Goal: Navigation & Orientation: Find specific page/section

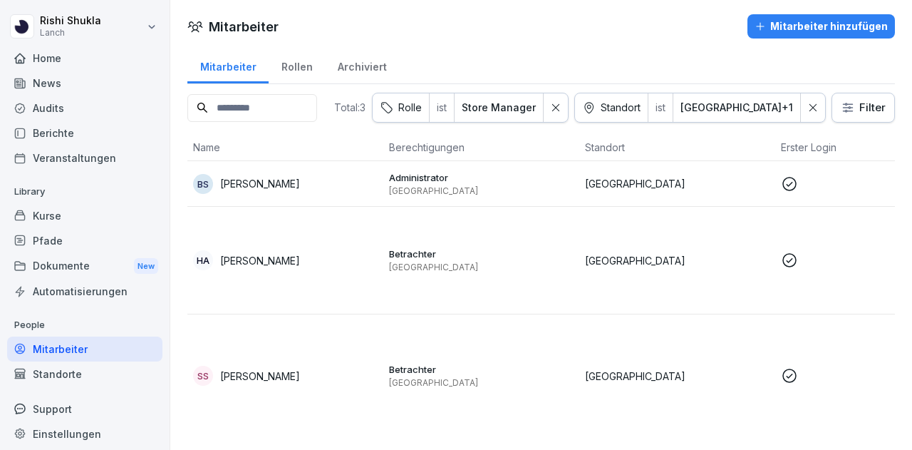
click at [794, 189] on icon at bounding box center [789, 183] width 17 height 17
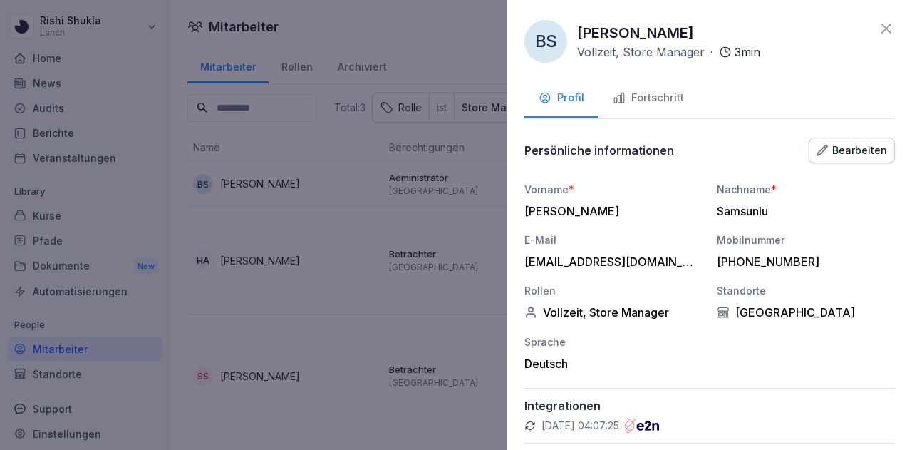
click at [881, 31] on icon at bounding box center [886, 29] width 10 height 10
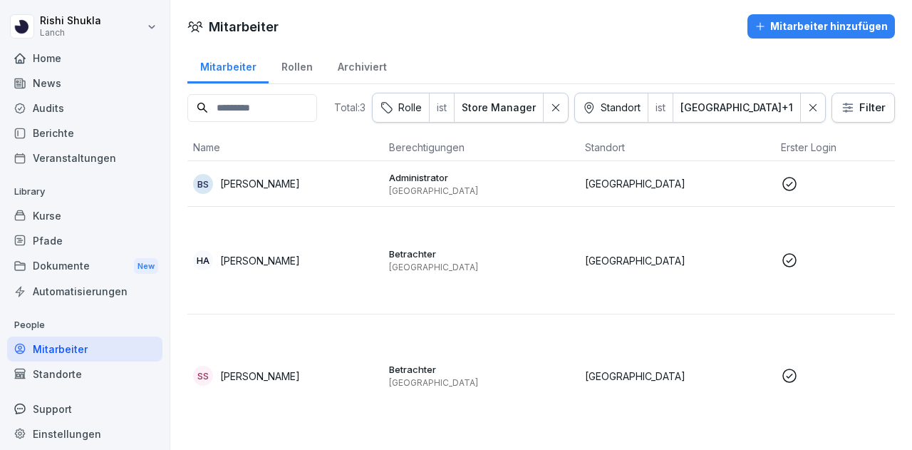
click at [663, 58] on div "Mitarbeiter Rollen Archiviert" at bounding box center [541, 65] width 708 height 37
click at [492, 8] on div "Mitarbeiter Mitarbeiter hinzufügen Mitarbeiter Rollen Archiviert Total: 3 [PERS…" at bounding box center [541, 224] width 742 height 448
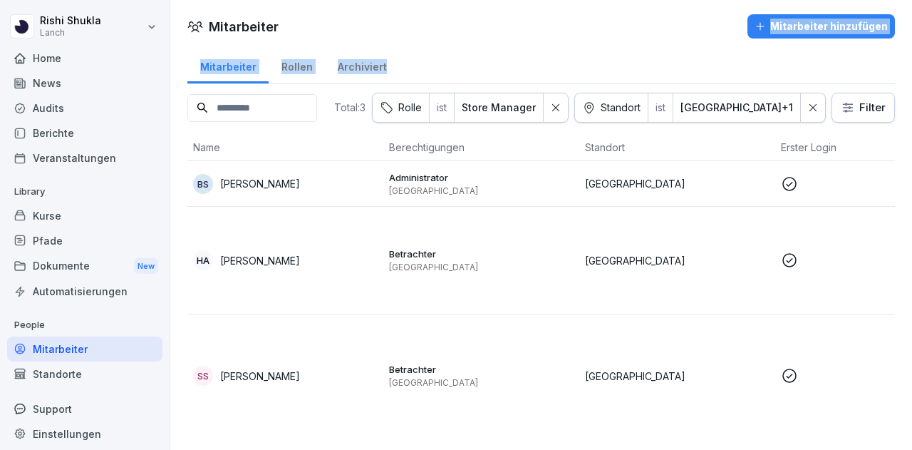
drag, startPoint x: 492, startPoint y: 8, endPoint x: 331, endPoint y: 71, distance: 173.5
click at [331, 71] on div "Mitarbeiter Mitarbeiter hinzufügen Mitarbeiter Rollen Archiviert Total: 3 [PERS…" at bounding box center [541, 224] width 742 height 448
click at [331, 71] on div "Archiviert" at bounding box center [362, 65] width 74 height 36
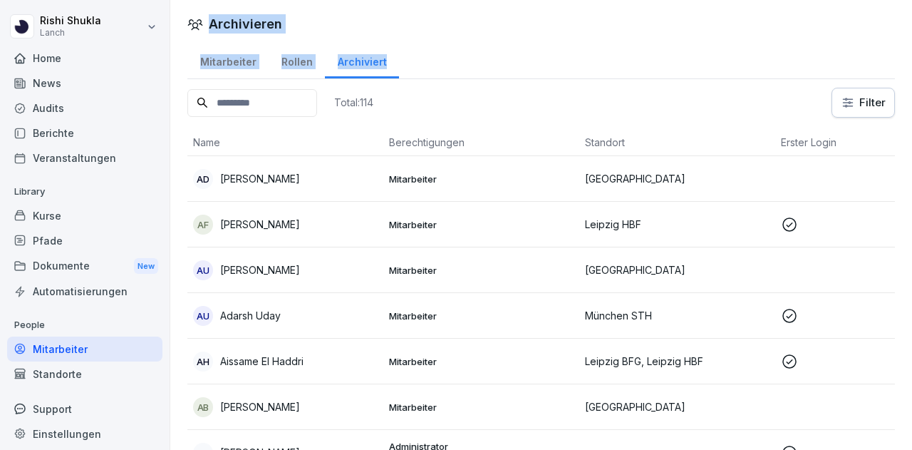
click at [305, 69] on div "Rollen" at bounding box center [297, 60] width 56 height 36
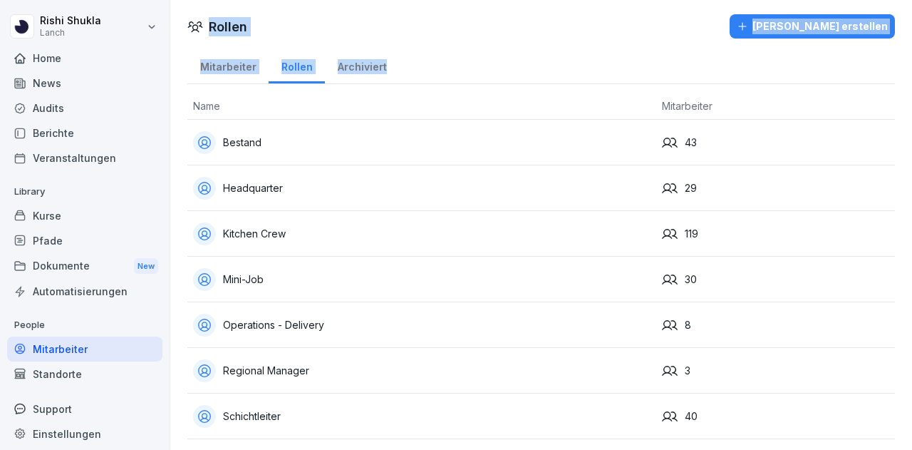
click at [240, 65] on div "Mitarbeiter" at bounding box center [227, 65] width 81 height 36
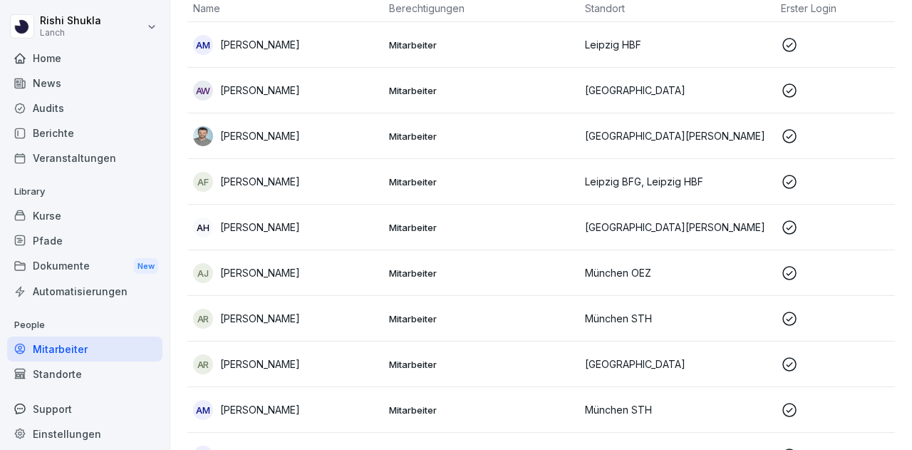
click at [99, 228] on div "Pfade" at bounding box center [84, 240] width 155 height 25
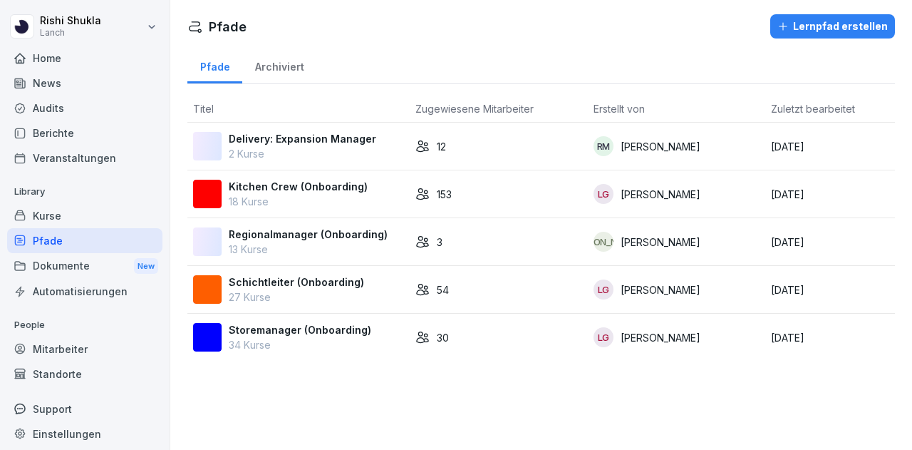
click at [100, 203] on div "Kurse" at bounding box center [84, 215] width 155 height 25
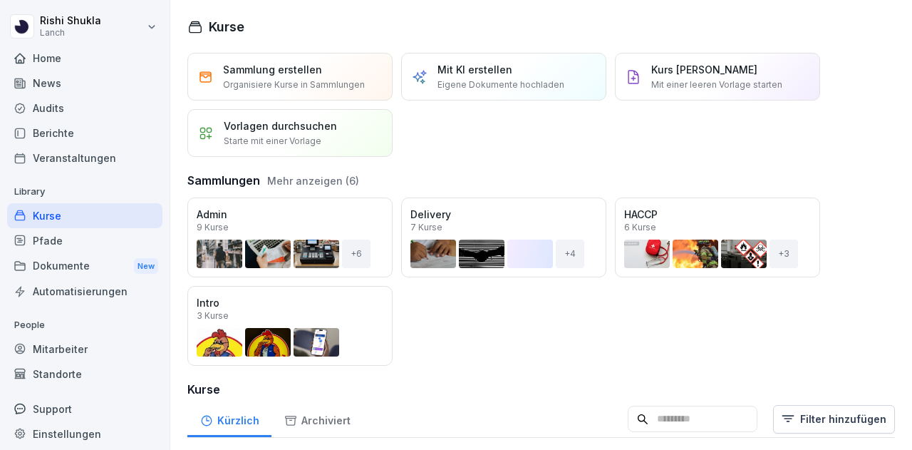
click at [95, 237] on div "Pfade" at bounding box center [84, 240] width 155 height 25
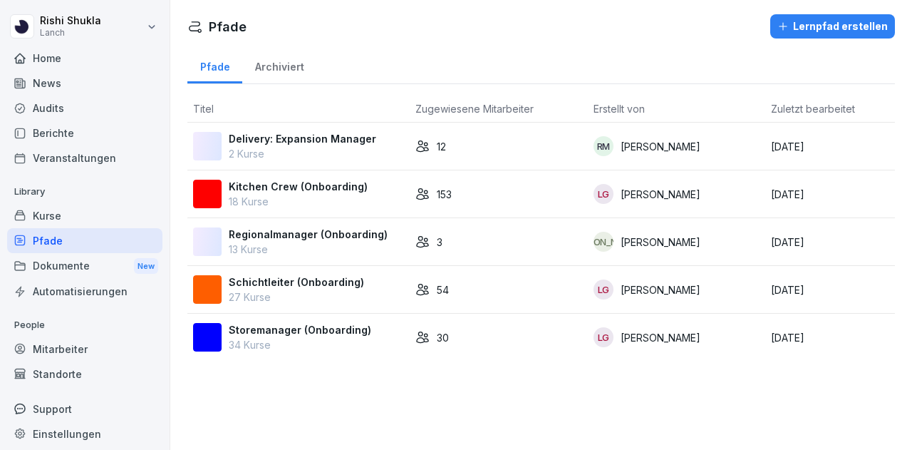
click at [86, 261] on div "Dokumente New" at bounding box center [84, 266] width 155 height 26
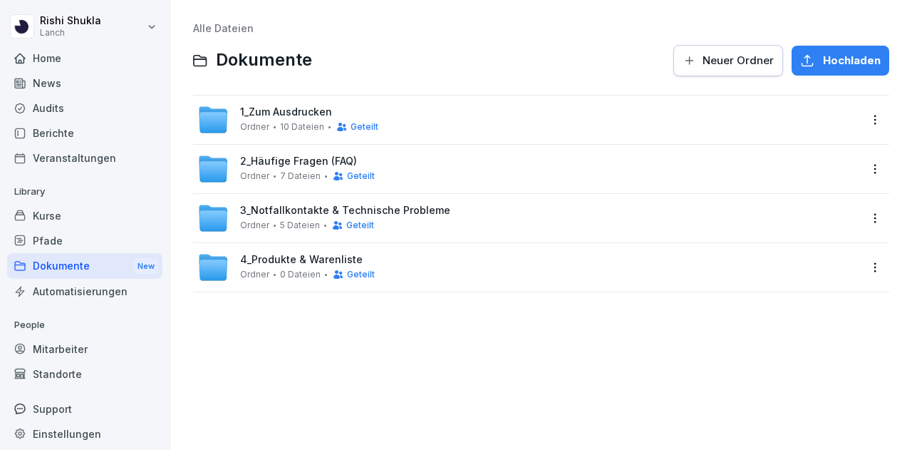
click at [88, 230] on div "Pfade" at bounding box center [84, 240] width 155 height 25
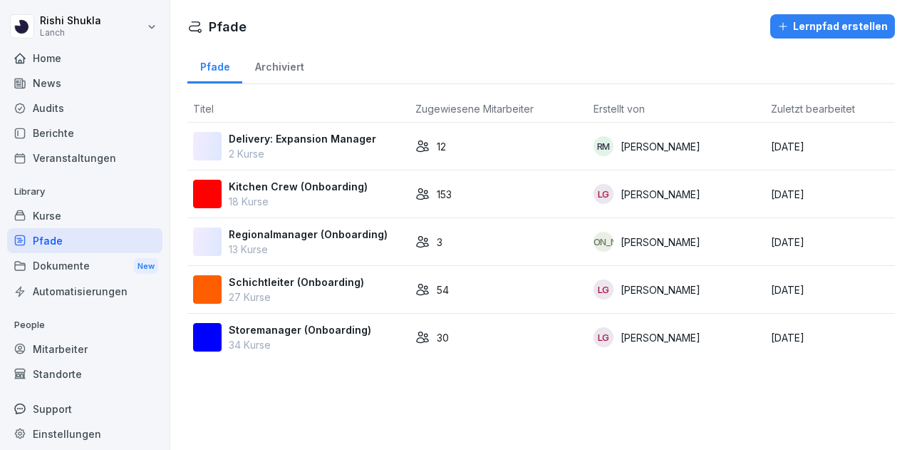
click at [507, 411] on div "Pfade Lernpfad erstellen Pfade Archiviert Titel Zugewiesene Mitarbeiter Erstell…" at bounding box center [541, 225] width 742 height 450
click at [530, 378] on div "Pfade Lernpfad erstellen Pfade Archiviert Titel Zugewiesene Mitarbeiter Erstell…" at bounding box center [541, 225] width 742 height 450
click at [613, 384] on div "Pfade Lernpfad erstellen Pfade Archiviert Titel Zugewiesene Mitarbeiter Erstell…" at bounding box center [541, 225] width 742 height 450
click at [433, 385] on div "Pfade Lernpfad erstellen Pfade Archiviert Titel Zugewiesene Mitarbeiter Erstell…" at bounding box center [541, 225] width 742 height 450
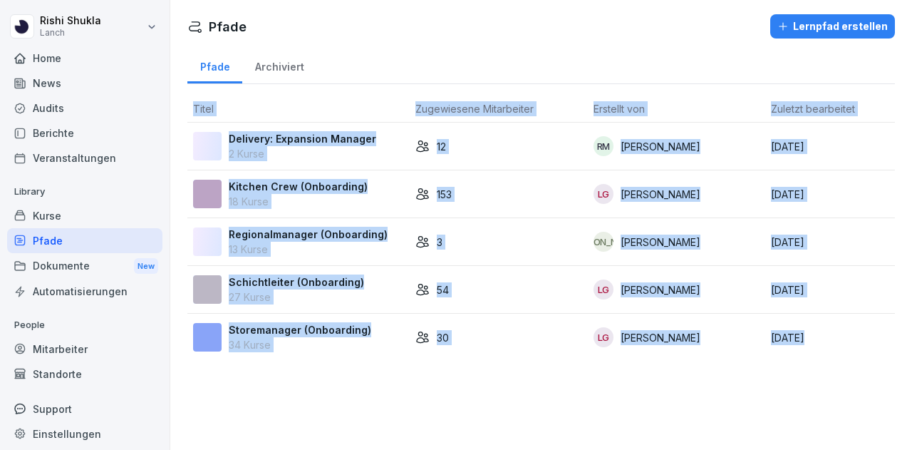
click at [433, 385] on div "Pfade Lernpfad erstellen Pfade Archiviert Titel Zugewiesene Mitarbeiter Erstell…" at bounding box center [541, 225] width 742 height 450
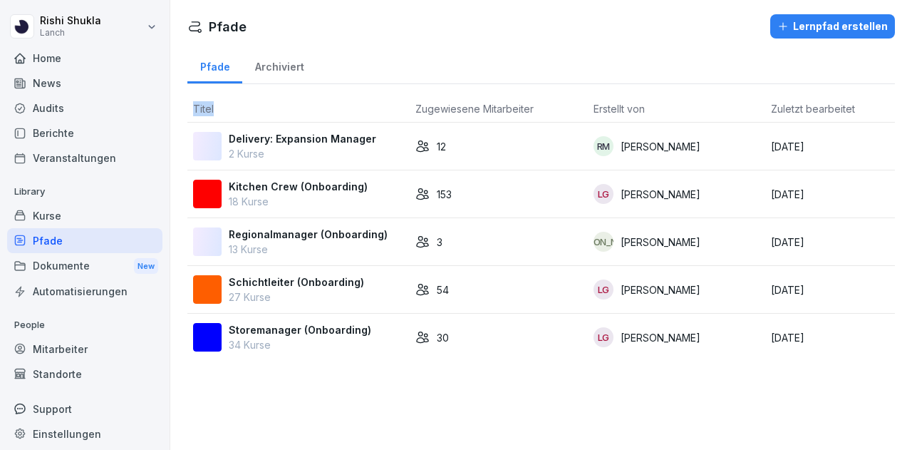
click at [433, 385] on div "Pfade Lernpfad erstellen Pfade Archiviert Titel Zugewiesene Mitarbeiter Erstell…" at bounding box center [541, 225] width 742 height 450
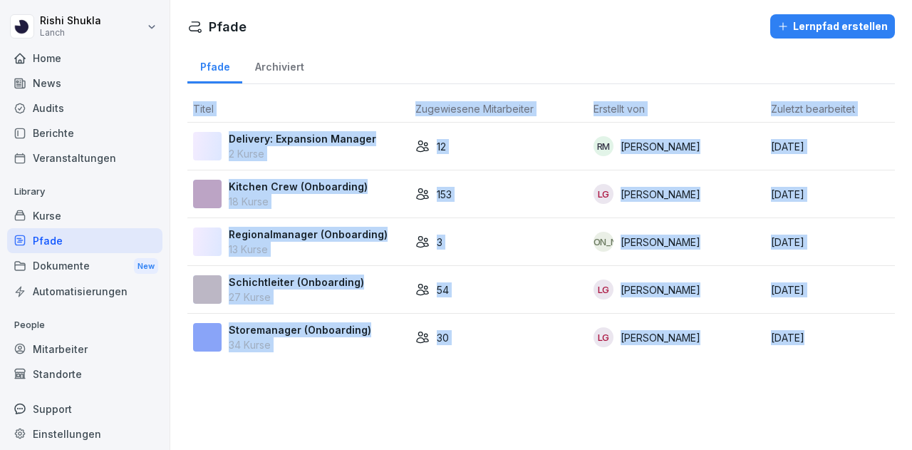
click at [433, 385] on div "Pfade Lernpfad erstellen Pfade Archiviert Titel Zugewiesene Mitarbeiter Erstell…" at bounding box center [541, 225] width 742 height 450
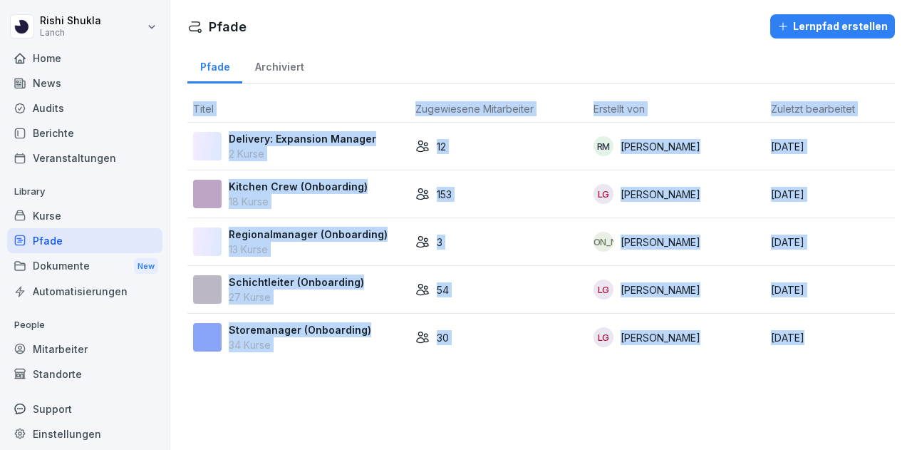
click at [433, 385] on div "Pfade Lernpfad erstellen Pfade Archiviert Titel Zugewiesene Mitarbeiter Erstell…" at bounding box center [541, 225] width 742 height 450
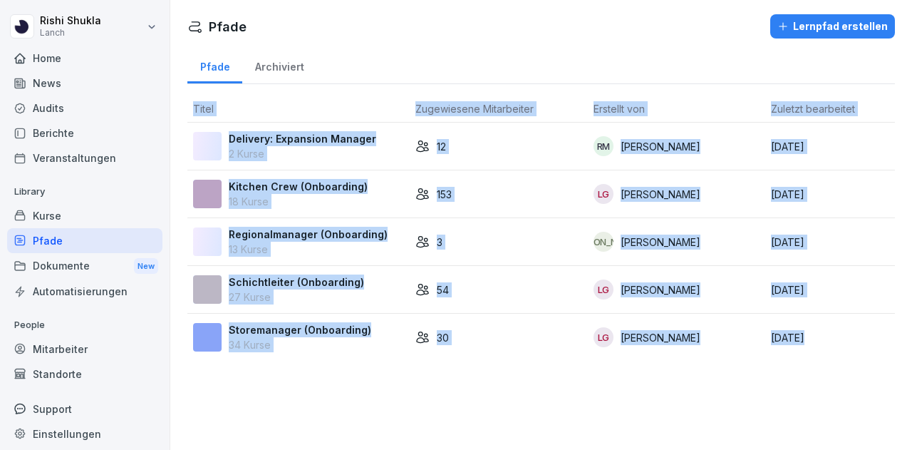
click at [433, 385] on div "Pfade Lernpfad erstellen Pfade Archiviert Titel Zugewiesene Mitarbeiter Erstell…" at bounding box center [541, 225] width 742 height 450
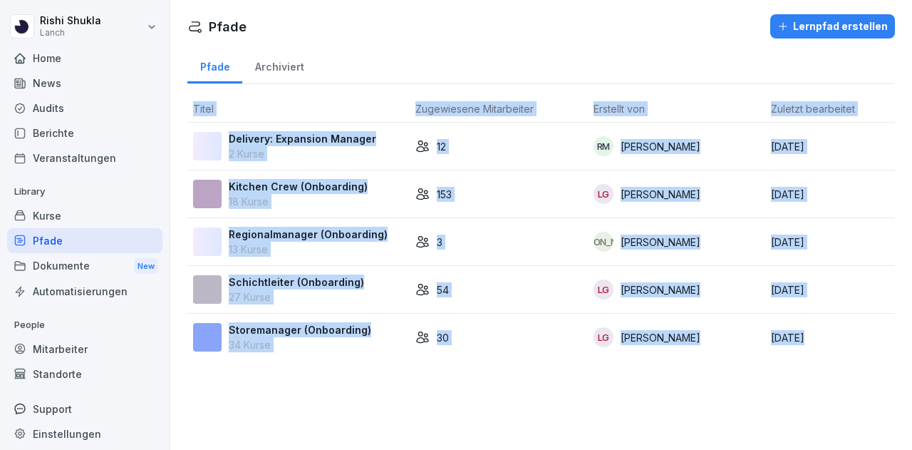
click at [433, 385] on div "Pfade Lernpfad erstellen Pfade Archiviert Titel Zugewiesene Mitarbeiter Erstell…" at bounding box center [541, 225] width 742 height 450
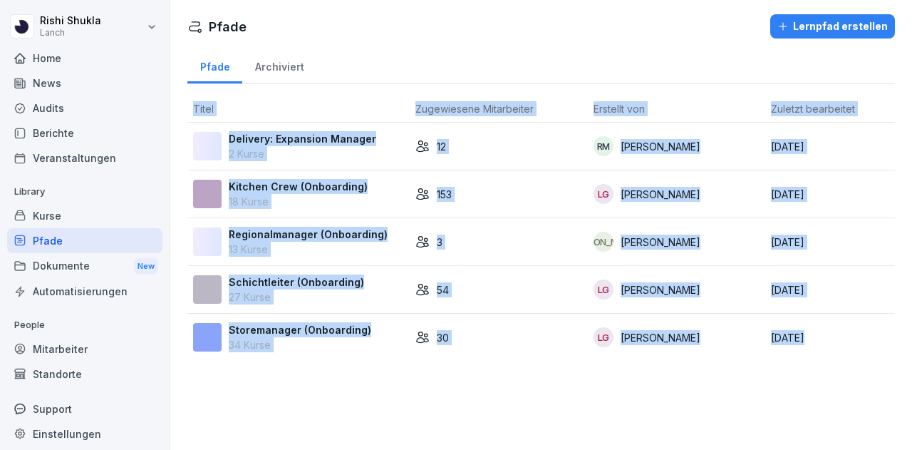
click at [433, 385] on div "Pfade Lernpfad erstellen Pfade Archiviert Titel Zugewiesene Mitarbeiter Erstell…" at bounding box center [541, 225] width 742 height 450
drag, startPoint x: 433, startPoint y: 385, endPoint x: 369, endPoint y: 36, distance: 355.0
click at [369, 36] on div "Pfade Lernpfad erstellen Pfade Archiviert Titel Zugewiesene Mitarbeiter Erstell…" at bounding box center [541, 225] width 742 height 450
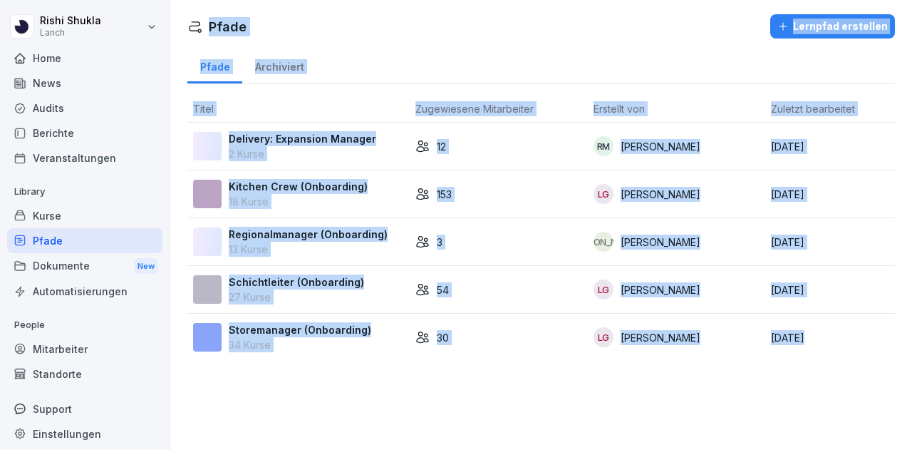
click at [369, 36] on div "Pfade Lernpfad erstellen" at bounding box center [541, 26] width 708 height 24
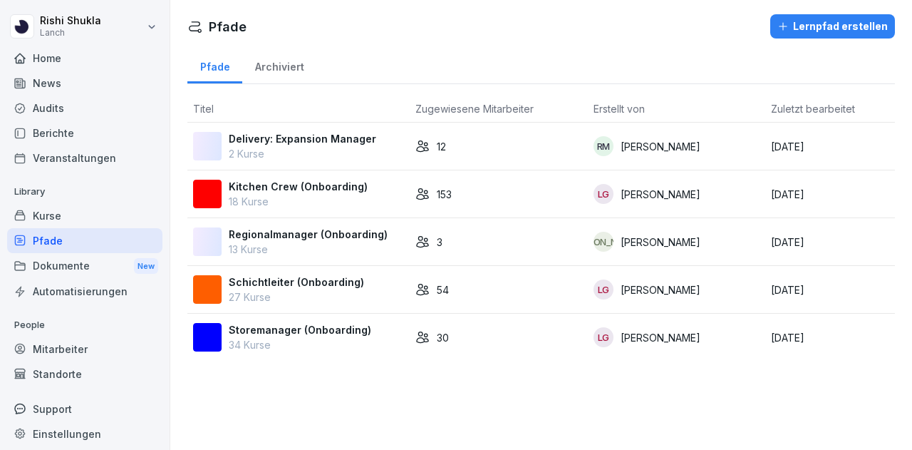
click at [301, 399] on div "Pfade Lernpfad erstellen Pfade Archiviert Titel Zugewiesene Mitarbeiter Erstell…" at bounding box center [541, 225] width 742 height 450
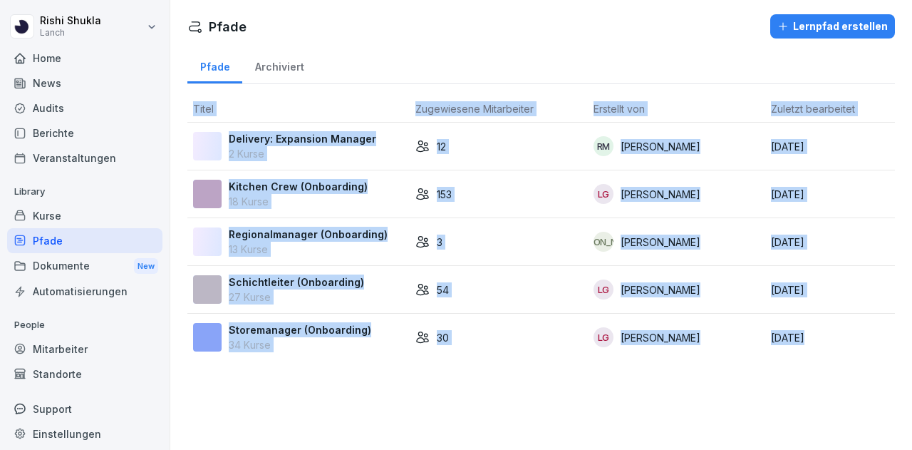
click at [301, 399] on div "Pfade Lernpfad erstellen Pfade Archiviert Titel Zugewiesene Mitarbeiter Erstell…" at bounding box center [541, 225] width 742 height 450
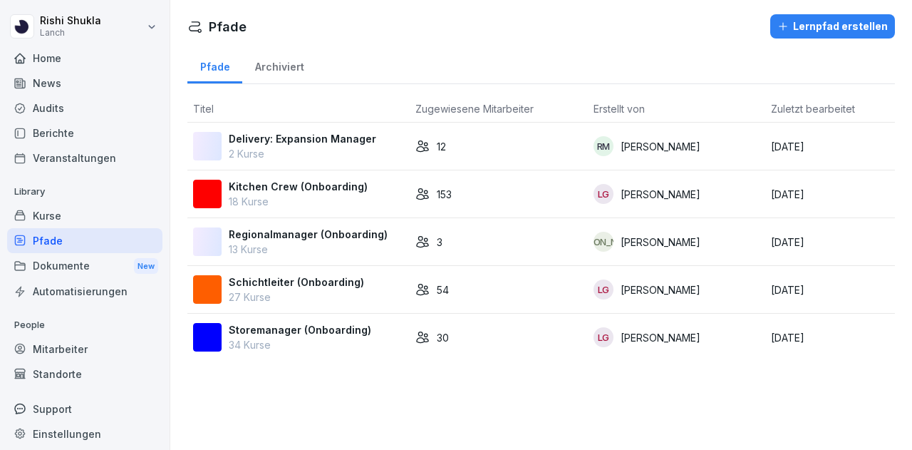
click at [301, 399] on div "Pfade Lernpfad erstellen Pfade Archiviert Titel Zugewiesene Mitarbeiter Erstell…" at bounding box center [541, 225] width 742 height 450
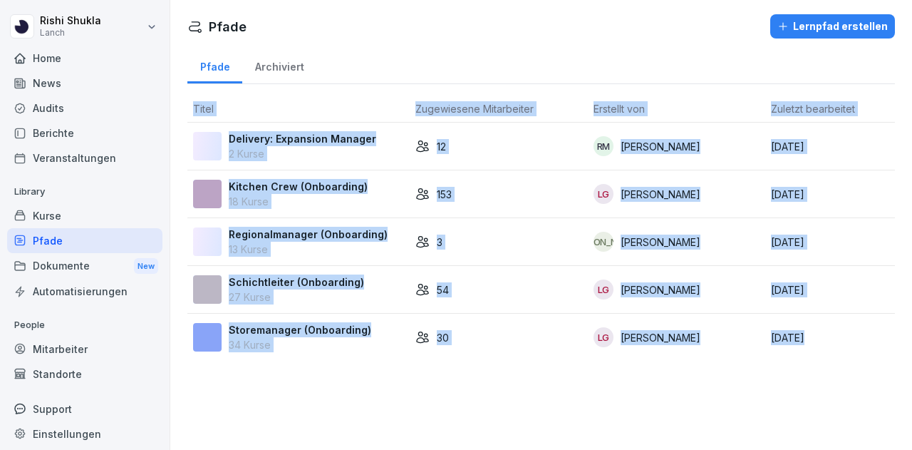
click at [301, 399] on div "Pfade Lernpfad erstellen Pfade Archiviert Titel Zugewiesene Mitarbeiter Erstell…" at bounding box center [541, 225] width 742 height 450
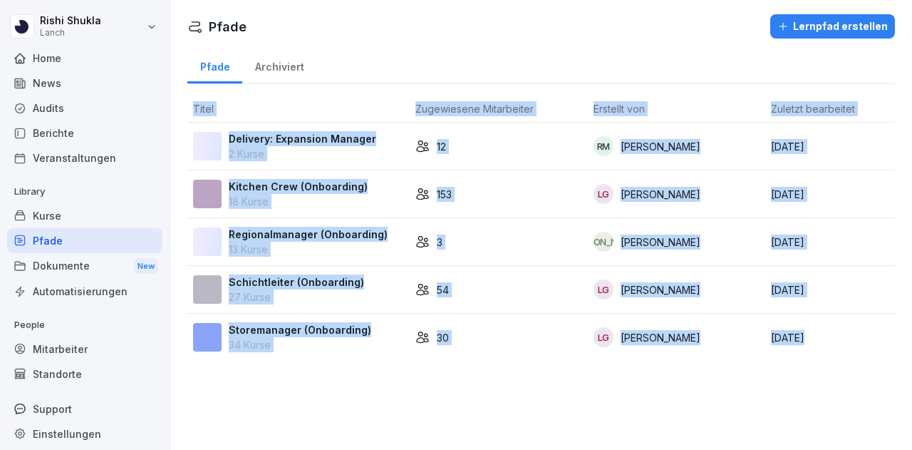
click at [301, 399] on div "Pfade Lernpfad erstellen Pfade Archiviert Titel Zugewiesene Mitarbeiter Erstell…" at bounding box center [541, 225] width 742 height 450
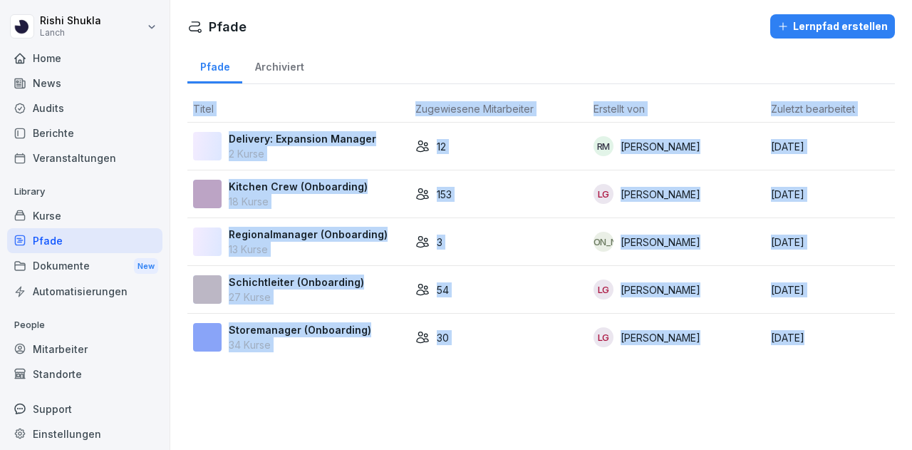
click at [301, 399] on div "Pfade Lernpfad erstellen Pfade Archiviert Titel Zugewiesene Mitarbeiter Erstell…" at bounding box center [541, 225] width 742 height 450
click at [497, 386] on div "Pfade Lernpfad erstellen Pfade Archiviert Titel Zugewiesene Mitarbeiter Erstell…" at bounding box center [541, 225] width 742 height 450
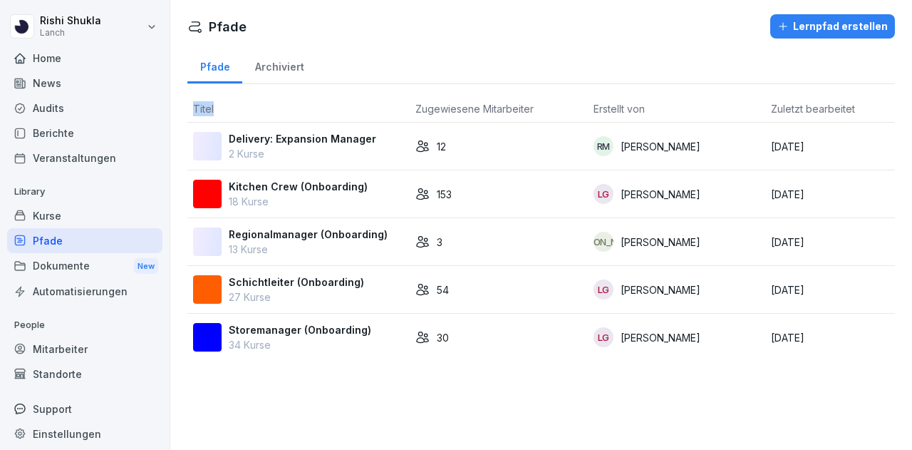
click at [497, 386] on div "Pfade Lernpfad erstellen Pfade Archiviert Titel Zugewiesene Mitarbeiter Erstell…" at bounding box center [541, 225] width 742 height 450
click at [504, 65] on div "Pfade Archiviert" at bounding box center [541, 65] width 708 height 37
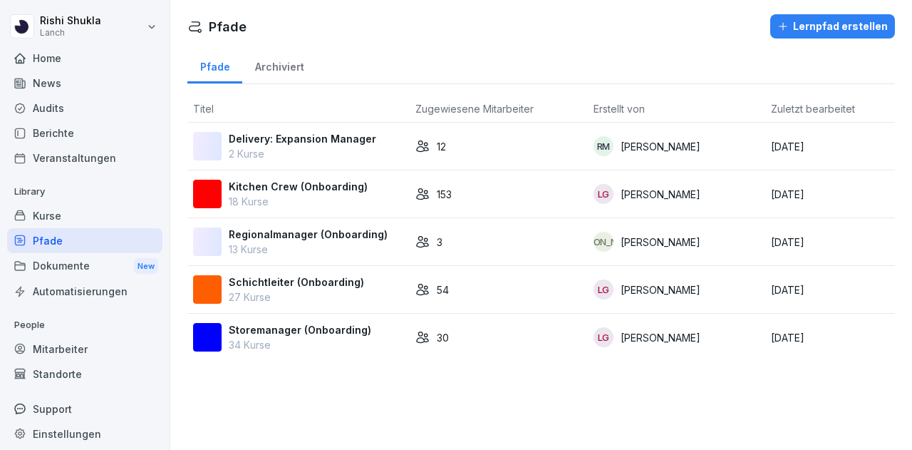
click at [326, 21] on div "Pfade Lernpfad erstellen" at bounding box center [541, 26] width 708 height 24
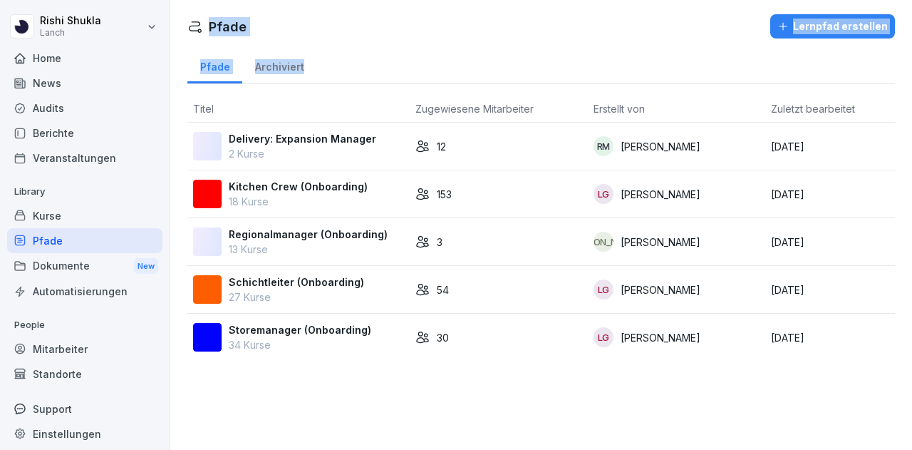
drag, startPoint x: 326, startPoint y: 21, endPoint x: 328, endPoint y: 55, distance: 33.5
click at [328, 55] on div "Pfade Lernpfad erstellen Pfade Archiviert Titel Zugewiesene Mitarbeiter Erstell…" at bounding box center [541, 186] width 742 height 372
click at [328, 55] on div "Pfade Archiviert" at bounding box center [541, 65] width 708 height 37
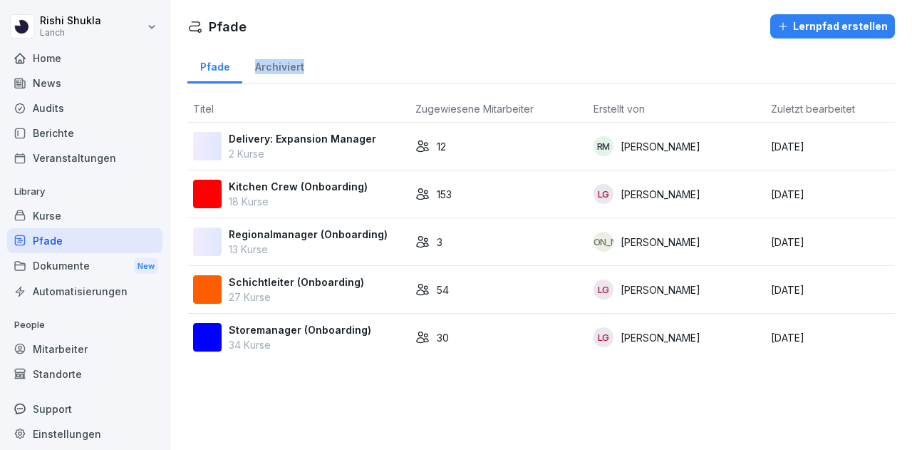
click at [328, 55] on div "Pfade Archiviert" at bounding box center [541, 65] width 708 height 37
click at [301, 32] on div "Pfade Lernpfad erstellen" at bounding box center [541, 26] width 708 height 24
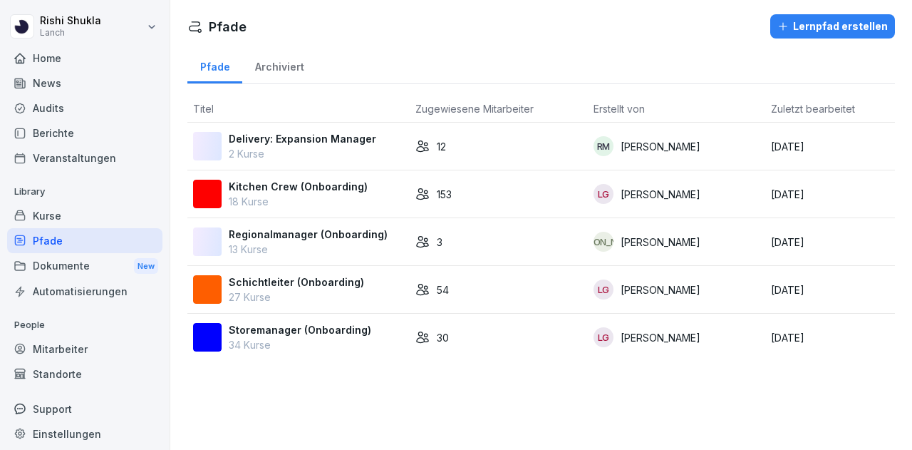
click at [301, 32] on div "Pfade Lernpfad erstellen" at bounding box center [541, 26] width 708 height 24
drag, startPoint x: 301, startPoint y: 32, endPoint x: 359, endPoint y: 60, distance: 64.7
click at [359, 60] on div "Pfade Lernpfad erstellen Pfade Archiviert Titel Zugewiesene Mitarbeiter Erstell…" at bounding box center [541, 186] width 742 height 372
click at [359, 60] on div "Pfade Archiviert" at bounding box center [541, 65] width 708 height 37
